Goal: Task Accomplishment & Management: Use online tool/utility

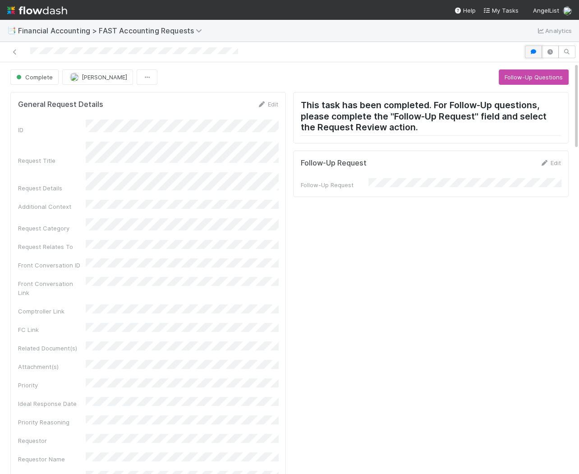
click at [532, 54] on button "button" at bounding box center [533, 52] width 17 height 13
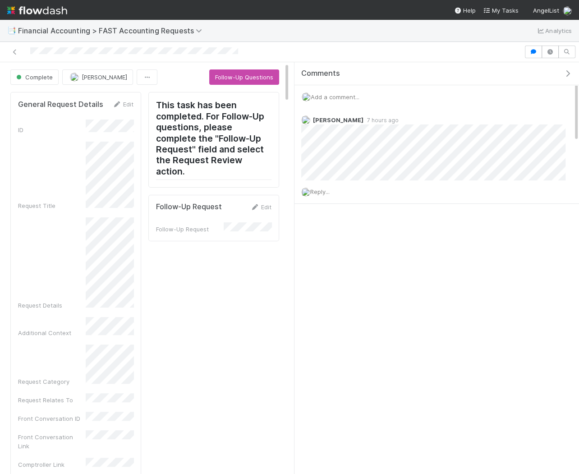
click at [569, 75] on icon "button" at bounding box center [567, 73] width 9 height 7
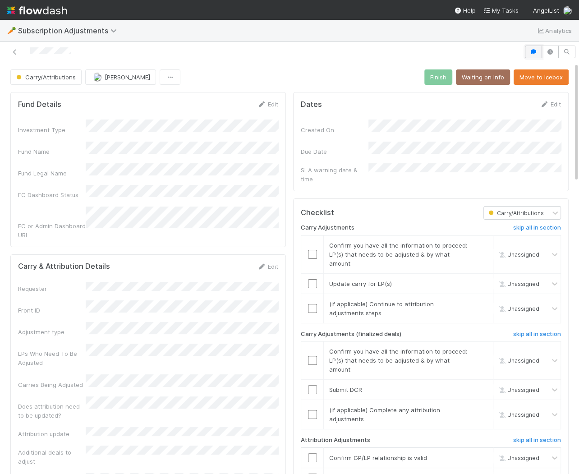
click at [536, 53] on icon "button" at bounding box center [533, 51] width 9 height 5
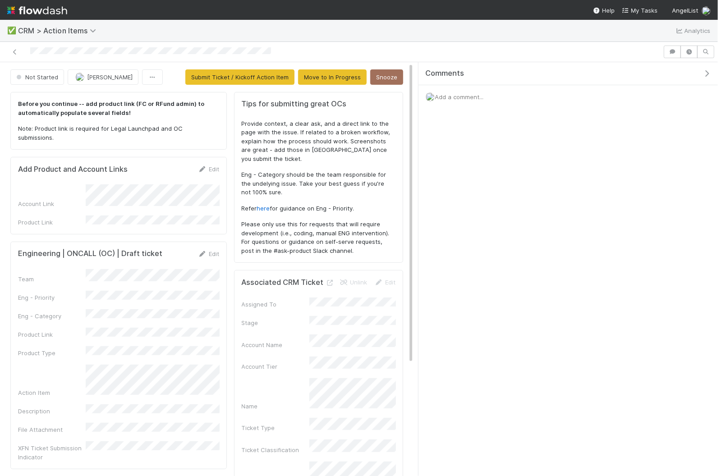
click at [212, 242] on div "Engineering | ONCALL (OC) | Draft ticket Edit Team Eng - Priority Eng - Categor…" at bounding box center [118, 356] width 217 height 228
click at [212, 250] on link "Edit" at bounding box center [208, 253] width 21 height 7
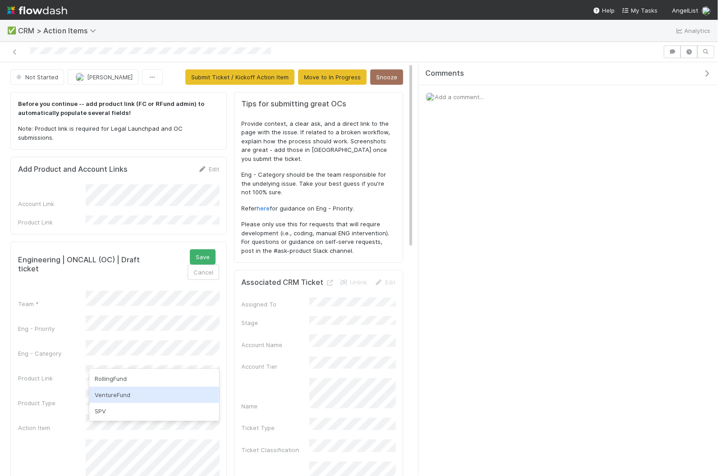
click at [138, 392] on div "VentureFund" at bounding box center [154, 395] width 130 height 16
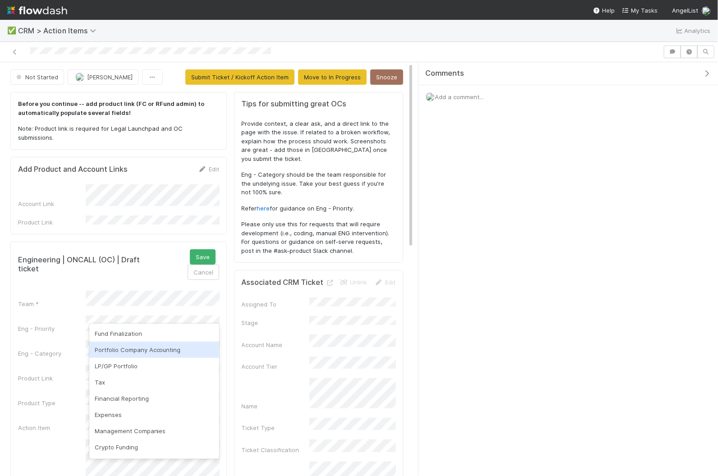
scroll to position [203, 0]
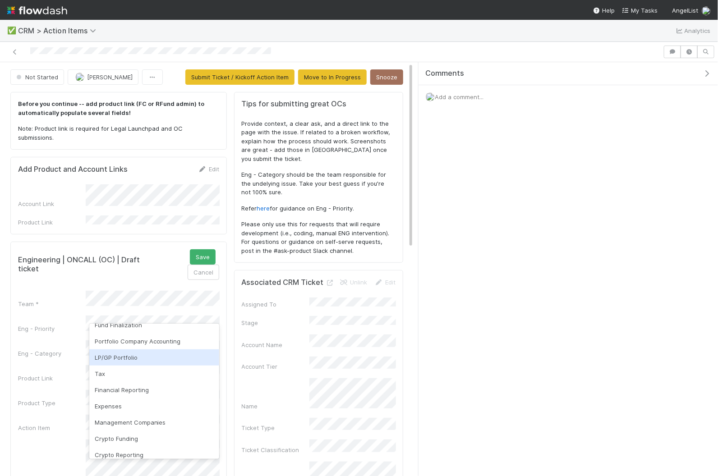
click at [143, 362] on div "LP/GP Portfolio" at bounding box center [154, 358] width 130 height 16
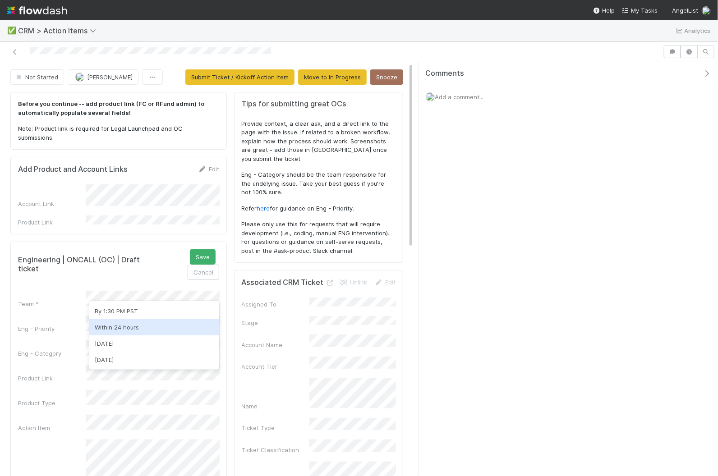
click at [166, 328] on div "Within 24 hours" at bounding box center [154, 327] width 130 height 16
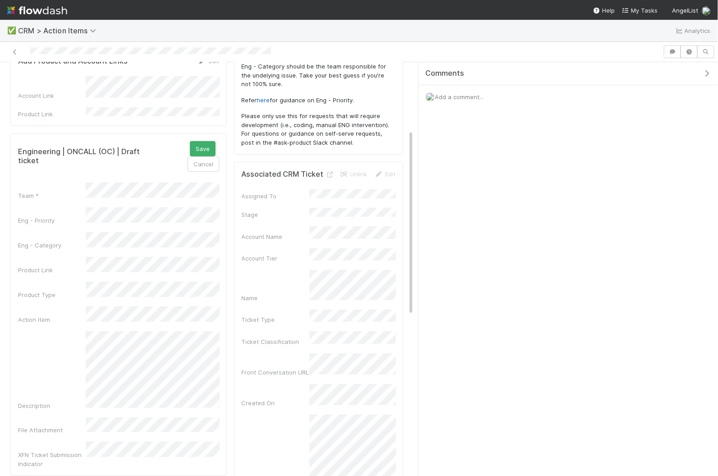
scroll to position [32, 0]
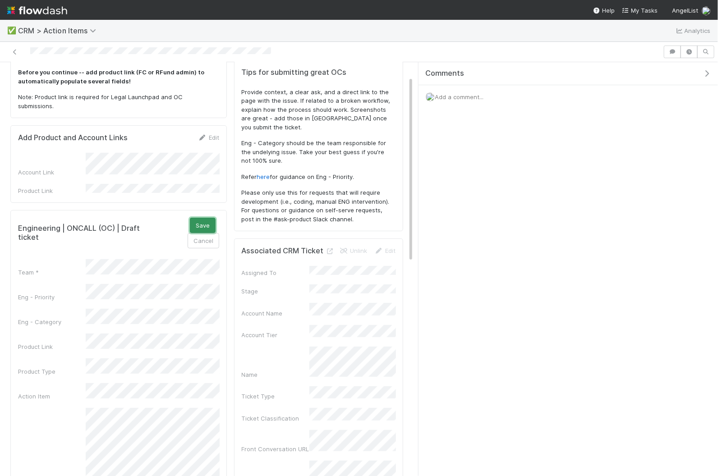
click at [190, 218] on button "Save" at bounding box center [203, 225] width 26 height 15
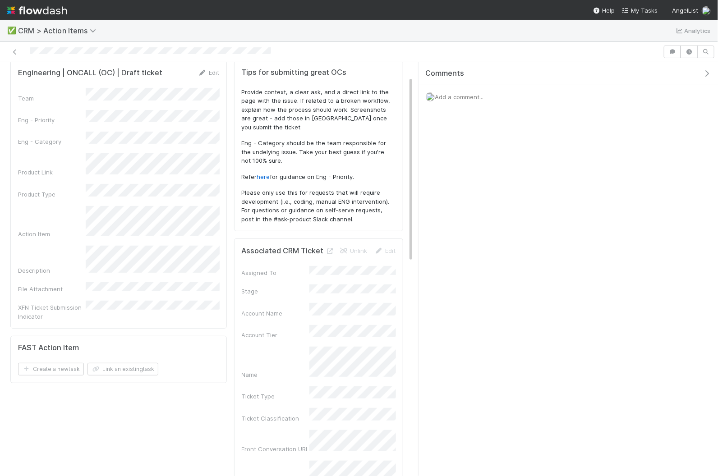
scroll to position [0, 0]
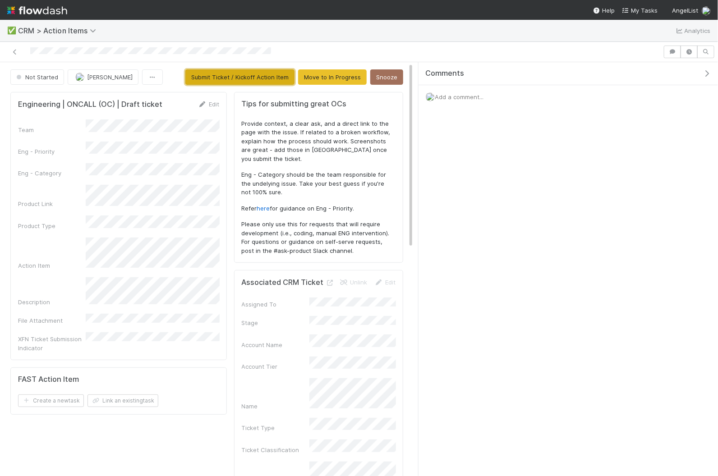
click at [238, 82] on button "Submit Ticket / Kickoff Action Item" at bounding box center [239, 76] width 109 height 15
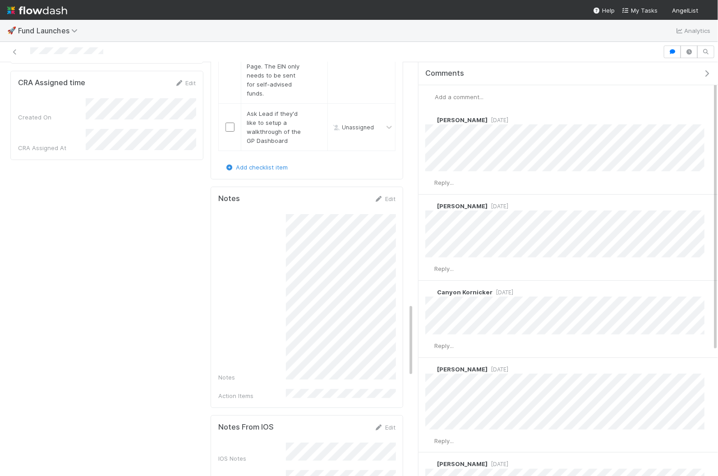
scroll to position [1358, 0]
